Goal: Navigation & Orientation: Find specific page/section

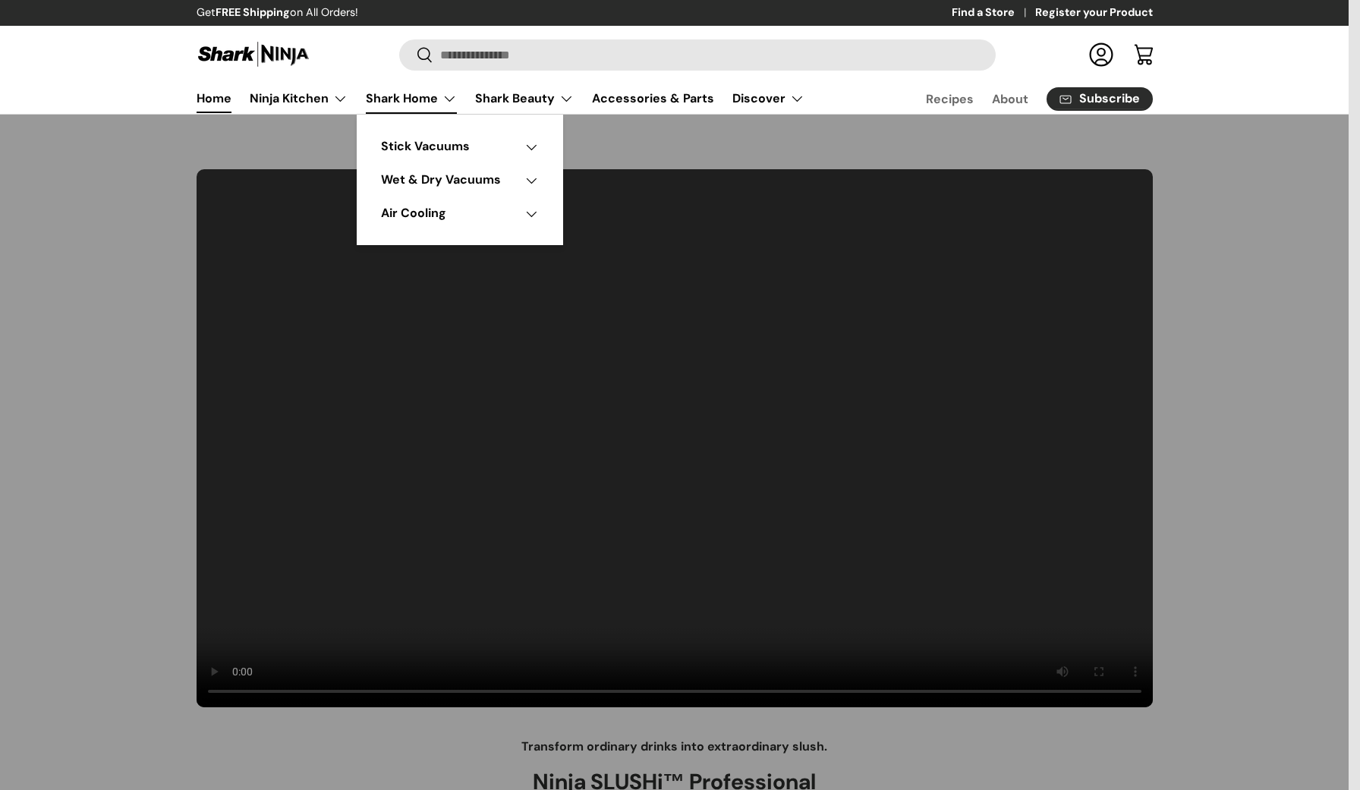
click at [386, 91] on link "Shark Home" at bounding box center [411, 98] width 91 height 30
click at [428, 162] on link "Stick Vacuums" at bounding box center [441, 146] width 150 height 33
